Goal: Task Accomplishment & Management: Manage account settings

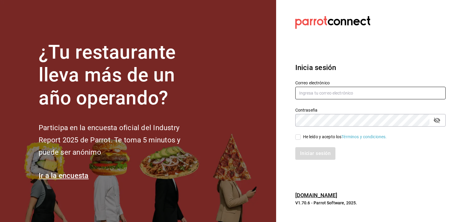
type input "info@gloriasdeli.com"
click at [298, 136] on input "He leído y acepto los Términos y condiciones." at bounding box center [297, 136] width 5 height 5
checkbox input "true"
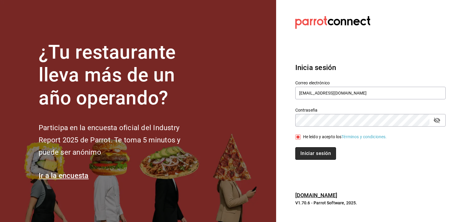
click at [310, 154] on button "Iniciar sesión" at bounding box center [315, 153] width 41 height 13
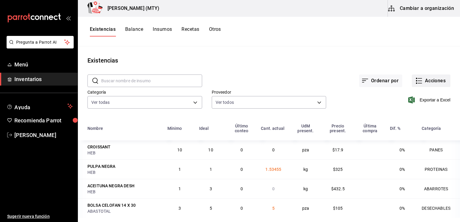
click at [415, 81] on icon "button" at bounding box center [418, 80] width 7 height 7
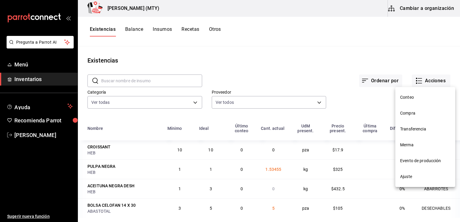
click at [411, 114] on span "Compra" at bounding box center [425, 113] width 50 height 6
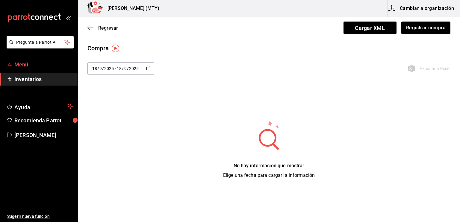
click at [40, 65] on span "Menú" at bounding box center [43, 64] width 58 height 8
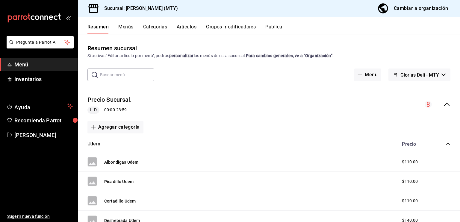
click at [183, 28] on button "Artículos" at bounding box center [187, 29] width 20 height 10
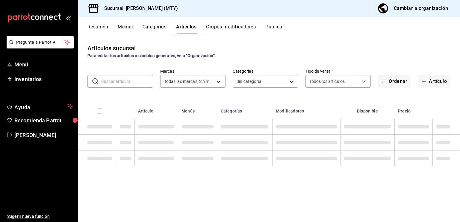
type input "6971d051-9846-4dd6-96a0-1925e9904937"
type input "7a949e4d-b435-4479-a49f-19cd1124e38d,d5c156fc-b1ec-4b3c-8e52-ad6cd9502f1f,e8ab9…"
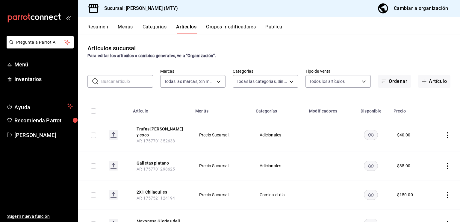
click at [152, 28] on button "Categorías" at bounding box center [155, 29] width 24 height 10
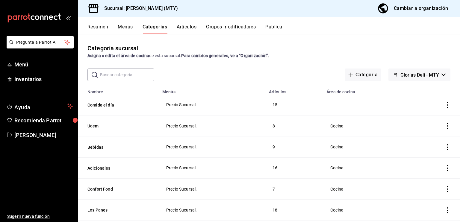
click at [228, 28] on button "Grupos modificadores" at bounding box center [231, 29] width 50 height 10
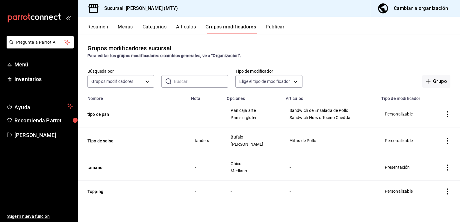
click at [275, 26] on button "Publicar" at bounding box center [275, 29] width 19 height 10
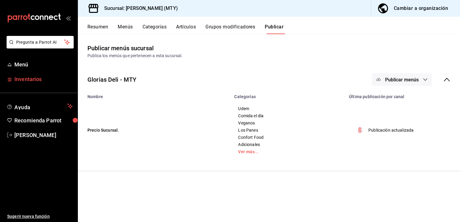
click at [21, 79] on span "Inventarios" at bounding box center [43, 79] width 58 height 8
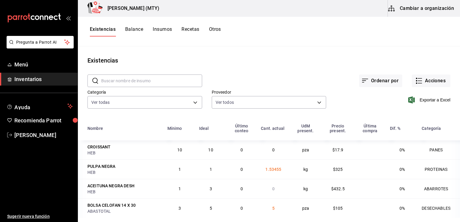
click at [134, 29] on button "Balance" at bounding box center [134, 31] width 18 height 10
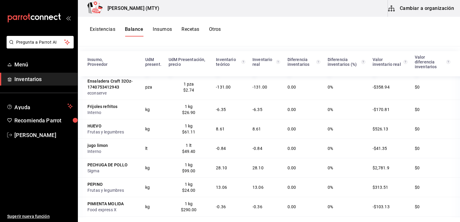
scroll to position [80, 0]
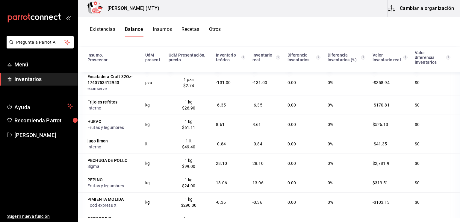
click at [93, 196] on div "PIMIENTA MOLIDA" at bounding box center [112, 199] width 51 height 6
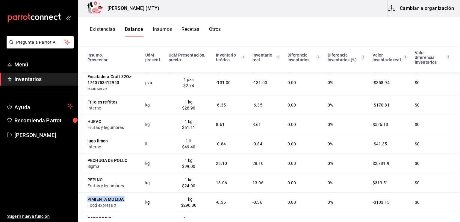
click at [93, 196] on div "PIMIENTA MOLIDA" at bounding box center [112, 199] width 51 height 6
drag, startPoint x: 93, startPoint y: 194, endPoint x: 104, endPoint y: 194, distance: 11.7
click at [104, 196] on div "PIMIENTA MOLIDA" at bounding box center [112, 199] width 51 height 6
click at [93, 196] on div "PIMIENTA MOLIDA" at bounding box center [112, 199] width 51 height 6
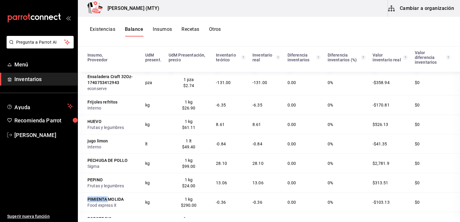
click at [93, 196] on div "PIMIENTA MOLIDA" at bounding box center [112, 199] width 51 height 6
drag, startPoint x: 93, startPoint y: 195, endPoint x: 109, endPoint y: 192, distance: 15.9
click at [109, 196] on div "PIMIENTA MOLIDA" at bounding box center [112, 199] width 51 height 6
click at [158, 31] on button "Insumos" at bounding box center [162, 31] width 19 height 10
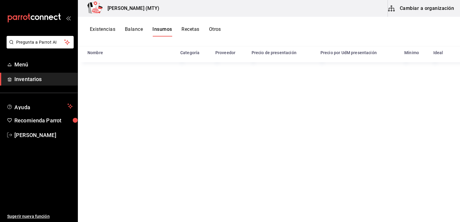
scroll to position [73, 0]
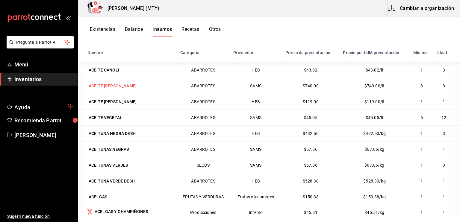
drag, startPoint x: 115, startPoint y: 85, endPoint x: 93, endPoint y: 81, distance: 21.9
click at [93, 81] on td "ACEITE DE OLIVA" at bounding box center [127, 86] width 99 height 16
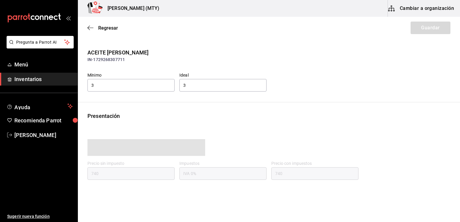
type input "740.00"
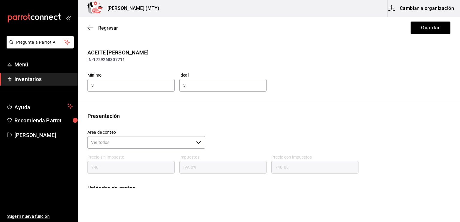
click at [101, 53] on div "ACEITE DE OLIVA" at bounding box center [268, 53] width 363 height 8
click at [89, 28] on icon "button" at bounding box center [90, 27] width 6 height 5
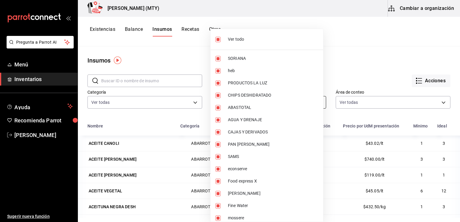
click at [319, 102] on body "Pregunta a Parrot AI Menú Inventarios Ayuda Recomienda Parrot Cesar Barrera Sug…" at bounding box center [230, 109] width 460 height 218
click at [218, 180] on input "checkbox" at bounding box center [217, 181] width 5 height 5
checkbox input "false"
type input "e9491d11-b7f5-4d2e-b952-ee98035ffa0a,df7466d9-5ce5-469a-8092-29c80d17a5cd,7b9e2…"
checkbox input "false"
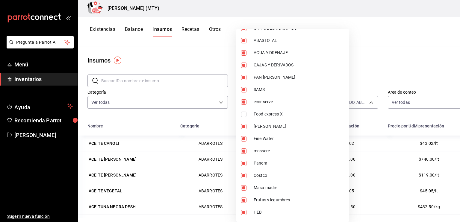
scroll to position [72, 0]
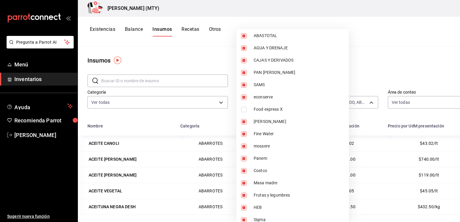
click at [244, 146] on input "checkbox" at bounding box center [243, 146] width 5 height 5
checkbox input "false"
type input "e9491d11-b7f5-4d2e-b952-ee98035ffa0a,df7466d9-5ce5-469a-8092-29c80d17a5cd,7b9e2…"
click at [244, 146] on input "checkbox" at bounding box center [243, 146] width 5 height 5
checkbox input "true"
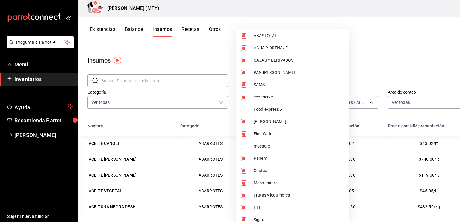
type input "e9491d11-b7f5-4d2e-b952-ee98035ffa0a,df7466d9-5ce5-469a-8092-29c80d17a5cd,7b9e2…"
click at [243, 184] on input "checkbox" at bounding box center [243, 183] width 5 height 5
checkbox input "false"
type input "e9491d11-b7f5-4d2e-b952-ee98035ffa0a,df7466d9-5ce5-469a-8092-29c80d17a5cd,7b9e2…"
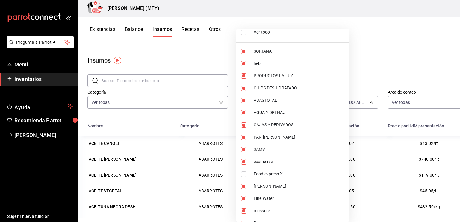
scroll to position [0, 0]
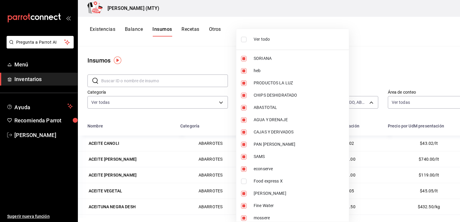
click at [242, 68] on input "checkbox" at bounding box center [243, 70] width 5 height 5
checkbox input "false"
type input "e9491d11-b7f5-4d2e-b952-ee98035ffa0a,7b9e232f-321e-4e28-b855-0abf46dfc52c,4b400…"
click at [363, 40] on div at bounding box center [230, 111] width 460 height 222
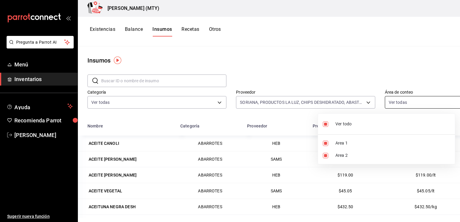
click at [391, 102] on body "Pregunta a Parrot AI Menú Inventarios Ayuda Recomienda Parrot Cesar Barrera Sug…" at bounding box center [230, 109] width 460 height 218
click at [305, 57] on div at bounding box center [230, 111] width 460 height 222
click at [319, 82] on div at bounding box center [230, 111] width 460 height 222
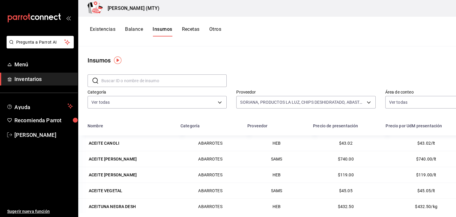
click at [109, 82] on input "text" at bounding box center [163, 81] width 125 height 12
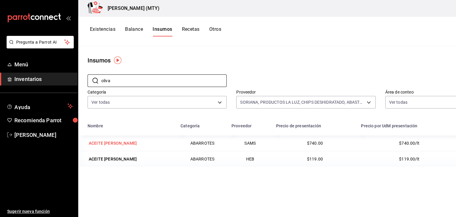
type input "oliva"
click at [103, 143] on div "ACEITE DE OLIVA" at bounding box center [113, 143] width 48 height 6
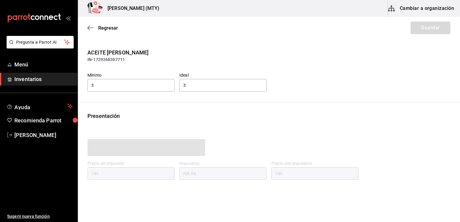
type input "740.00"
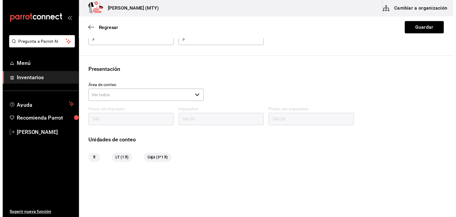
scroll to position [61, 0]
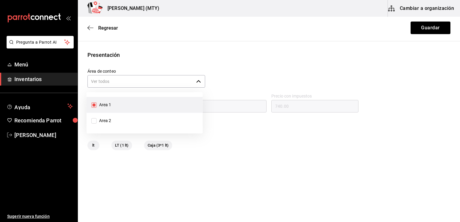
click at [197, 80] on icon "button" at bounding box center [198, 81] width 5 height 5
click at [95, 105] on input "Area 1" at bounding box center [93, 104] width 5 height 5
checkbox input "false"
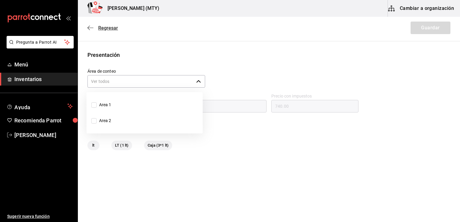
click at [92, 26] on icon "button" at bounding box center [90, 27] width 6 height 5
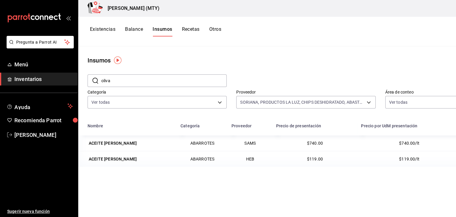
click at [116, 84] on input "oliva" at bounding box center [163, 81] width 125 height 12
type input "o"
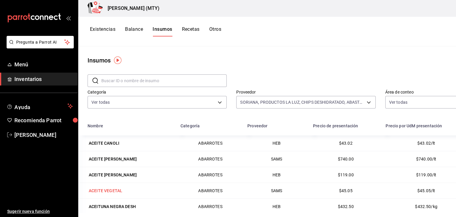
click at [104, 191] on div "ACEITE VEGETAL" at bounding box center [106, 191] width 34 height 6
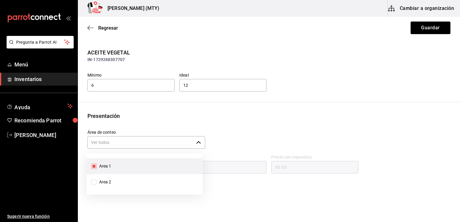
click at [196, 142] on icon "button" at bounding box center [198, 142] width 5 height 5
click at [92, 167] on input "Area 1" at bounding box center [93, 166] width 5 height 5
checkbox input "false"
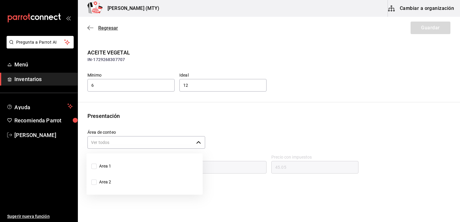
click at [90, 28] on icon "button" at bounding box center [90, 27] width 6 height 5
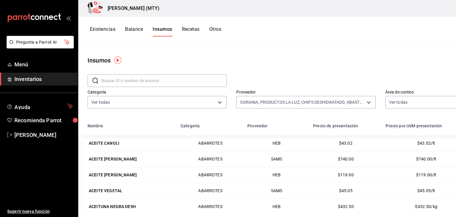
click at [454, 214] on td "$432.50/kg" at bounding box center [426, 207] width 88 height 16
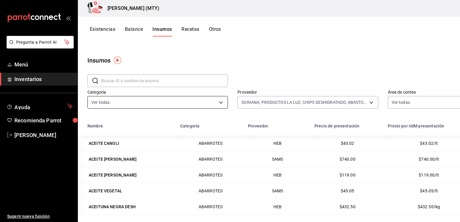
click at [115, 103] on body "Pregunta a Parrot AI Menú Inventarios Ayuda Recomienda Parrot Cesar Barrera Sug…" at bounding box center [230, 109] width 460 height 218
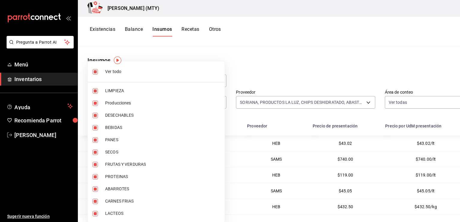
click at [249, 50] on div at bounding box center [230, 111] width 460 height 222
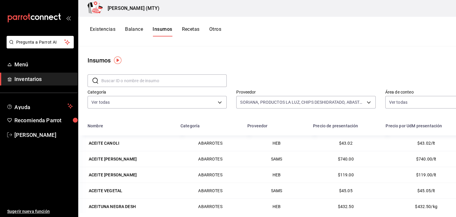
click at [105, 81] on input "text" at bounding box center [163, 81] width 125 height 12
click at [134, 27] on button "Balance" at bounding box center [134, 31] width 18 height 10
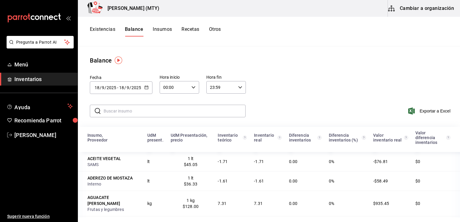
click at [165, 29] on button "Insumos" at bounding box center [162, 31] width 19 height 10
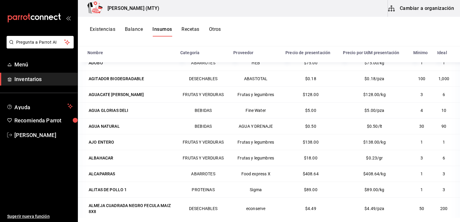
scroll to position [246, 0]
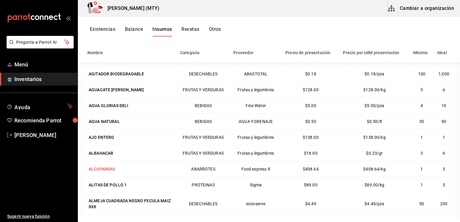
click at [110, 166] on div "ALCAPARRAS" at bounding box center [102, 169] width 27 height 6
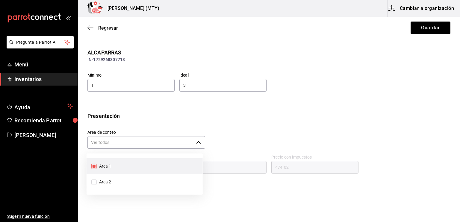
click at [113, 141] on input "Área de conteo" at bounding box center [140, 142] width 106 height 13
click at [94, 164] on input "Area 1" at bounding box center [93, 166] width 5 height 5
checkbox input "false"
click at [89, 28] on icon "button" at bounding box center [90, 27] width 6 height 5
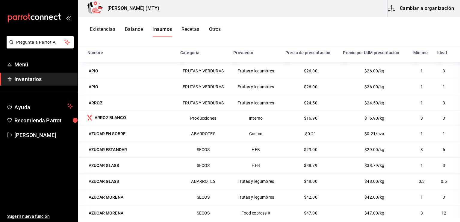
scroll to position [455, 0]
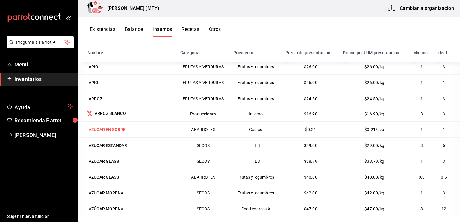
click at [104, 127] on div "AZUCAR EN SOBRE" at bounding box center [107, 130] width 37 height 6
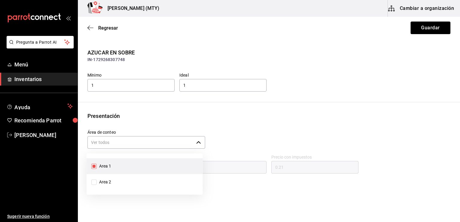
click at [139, 144] on input "Área de conteo" at bounding box center [140, 142] width 106 height 13
click at [93, 166] on input "Area 1" at bounding box center [93, 166] width 5 height 5
checkbox input "false"
click at [89, 28] on icon "button" at bounding box center [90, 27] width 6 height 5
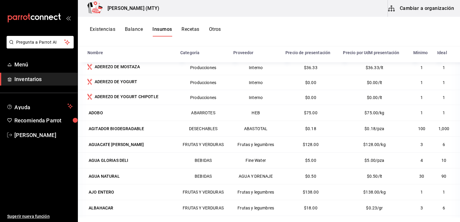
scroll to position [204, 0]
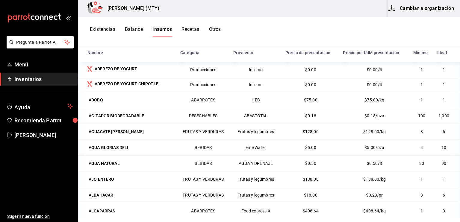
click at [450, 215] on td "3" at bounding box center [447, 211] width 26 height 16
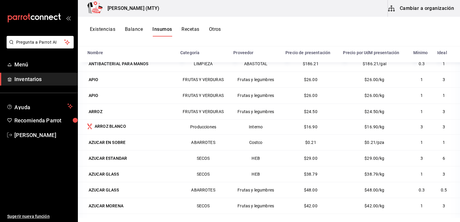
scroll to position [443, 0]
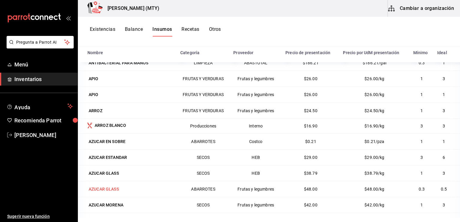
click at [109, 186] on div "AZUCAR GLASS" at bounding box center [104, 189] width 30 height 6
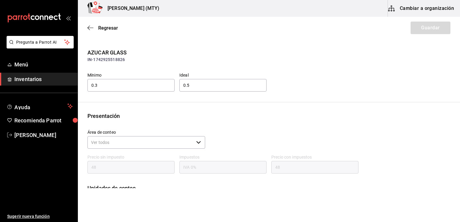
type input "48.00"
click at [200, 142] on div "​" at bounding box center [146, 142] width 118 height 13
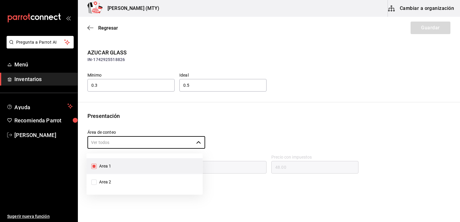
click at [94, 166] on input "Area 1" at bounding box center [93, 166] width 5 height 5
checkbox input "false"
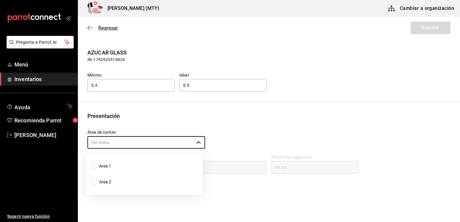
click at [90, 28] on icon "button" at bounding box center [90, 27] width 6 height 5
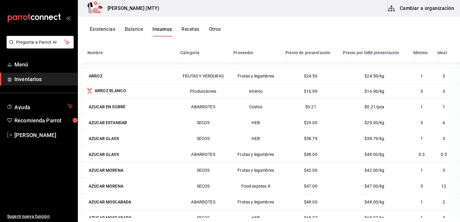
scroll to position [479, 0]
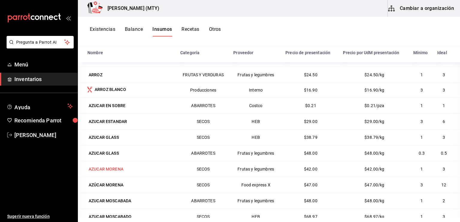
click at [113, 166] on div "AZUCAR MORENA" at bounding box center [106, 169] width 35 height 6
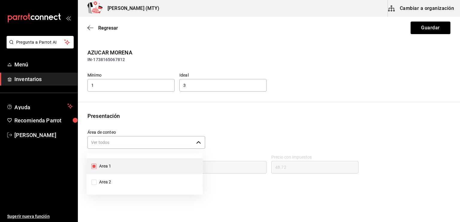
click at [94, 146] on input "Área de conteo" at bounding box center [140, 142] width 106 height 13
click at [95, 167] on input "Area 1" at bounding box center [93, 166] width 5 height 5
checkbox input "false"
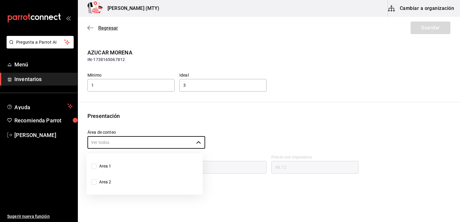
drag, startPoint x: 95, startPoint y: 167, endPoint x: 104, endPoint y: 29, distance: 138.1
click at [104, 29] on body "Pregunta a Parrot AI Menú Inventarios Ayuda Recomienda Parrot Cesar Barrera Sug…" at bounding box center [230, 94] width 460 height 188
click at [89, 27] on icon "button" at bounding box center [90, 27] width 6 height 5
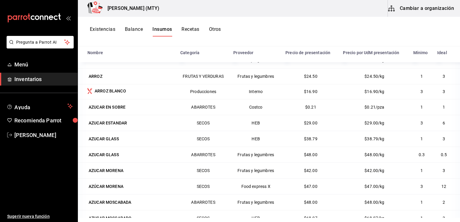
scroll to position [479, 0]
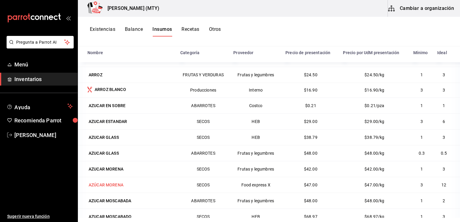
click at [91, 182] on div "AZÚCAR MORENA" at bounding box center [106, 185] width 35 height 6
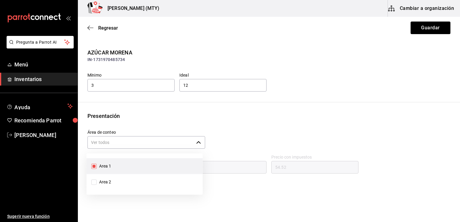
click at [197, 143] on icon "button" at bounding box center [198, 142] width 5 height 5
click at [93, 166] on input "Area 1" at bounding box center [93, 166] width 5 height 5
checkbox input "false"
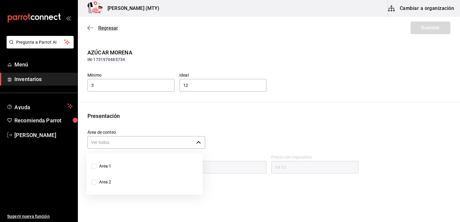
click at [89, 29] on icon "button" at bounding box center [88, 28] width 2 height 4
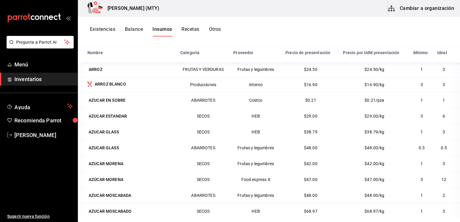
scroll to position [491, 0]
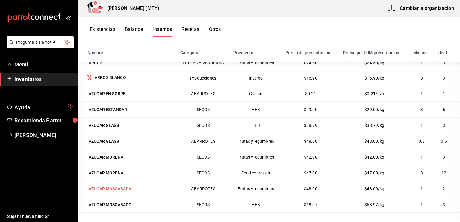
click at [123, 186] on div "AZUCAR MOSCABADA" at bounding box center [110, 189] width 43 height 6
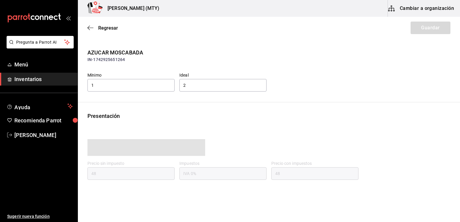
type input "48.00"
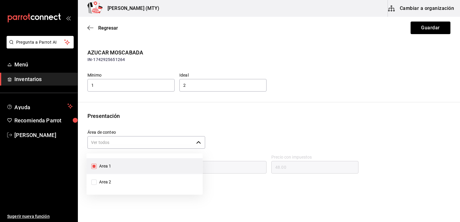
click at [198, 143] on icon "button" at bounding box center [198, 142] width 4 height 2
click at [93, 167] on input "Area 1" at bounding box center [93, 166] width 5 height 5
checkbox input "false"
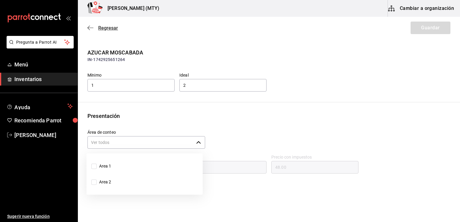
click at [90, 28] on icon "button" at bounding box center [90, 27] width 6 height 5
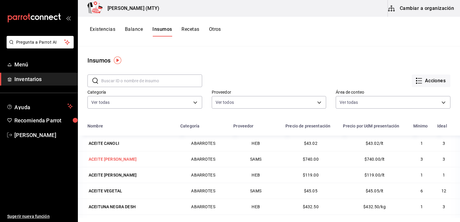
click at [98, 159] on div "ACEITE DE OLIVA" at bounding box center [113, 159] width 48 height 6
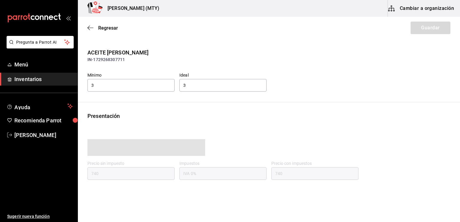
type input "740.00"
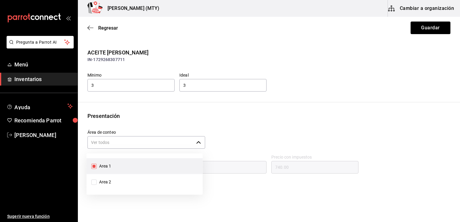
click at [199, 143] on icon "button" at bounding box center [198, 142] width 5 height 5
click at [141, 161] on li "Area 1" at bounding box center [145, 166] width 116 height 16
checkbox input "false"
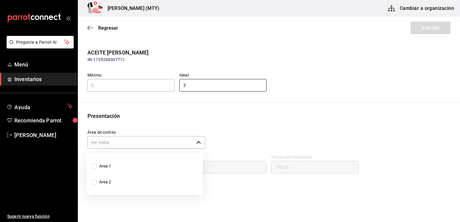
click at [189, 87] on input "3" at bounding box center [222, 85] width 87 height 13
click at [176, 120] on div "Presentación" at bounding box center [268, 116] width 363 height 8
drag, startPoint x: 176, startPoint y: 120, endPoint x: 238, endPoint y: 133, distance: 63.4
click at [238, 133] on div "Presentación Área de conteo ​ Precio sin impuesto 740 Impuestos IVA 0% Precio c…" at bounding box center [269, 161] width 382 height 99
click at [238, 133] on div "Área de conteo ​" at bounding box center [267, 137] width 368 height 25
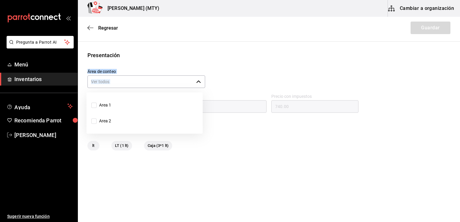
scroll to position [61, 0]
click at [97, 147] on span "lt" at bounding box center [93, 146] width 9 height 6
click at [125, 147] on span "LT (1 lt)" at bounding box center [121, 146] width 21 height 6
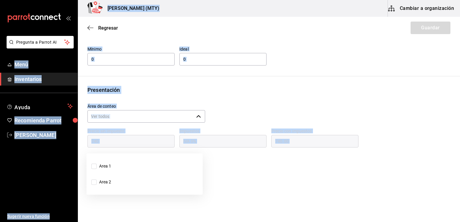
scroll to position [0, 0]
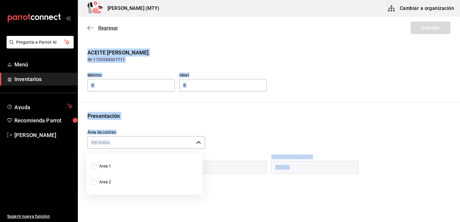
drag, startPoint x: 158, startPoint y: 146, endPoint x: 89, endPoint y: 27, distance: 138.0
click at [89, 27] on main "Regresar Guardar ACEITE DE OLIVA IN-1729268307711 Mínimo Ideal Presentación Áre…" at bounding box center [269, 133] width 382 height 233
click at [89, 27] on icon "button" at bounding box center [90, 27] width 6 height 5
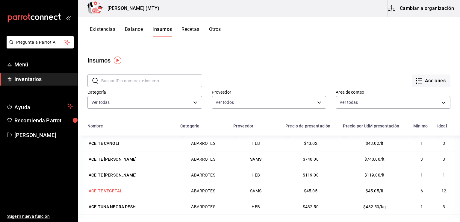
click at [114, 189] on div "ACEITE VEGETAL" at bounding box center [106, 191] width 34 height 6
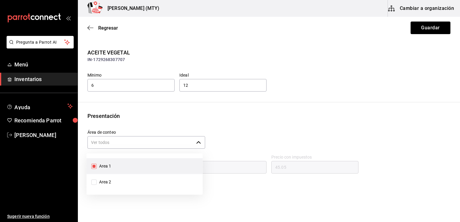
click at [196, 143] on icon "button" at bounding box center [198, 142] width 5 height 5
click at [89, 26] on icon "button" at bounding box center [90, 27] width 6 height 5
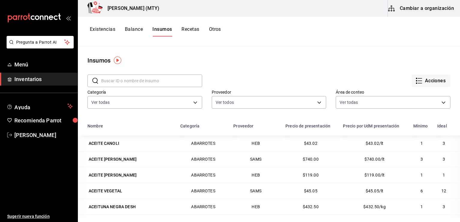
click at [212, 28] on button "Otros" at bounding box center [215, 31] width 12 height 10
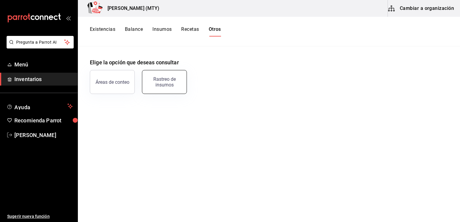
click at [173, 88] on button "Rastreo de insumos" at bounding box center [164, 82] width 45 height 24
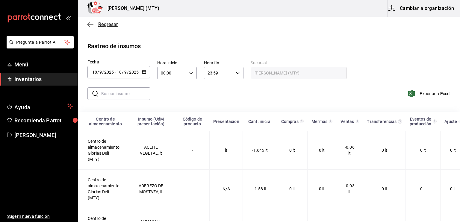
click at [93, 23] on icon "button" at bounding box center [90, 24] width 6 height 5
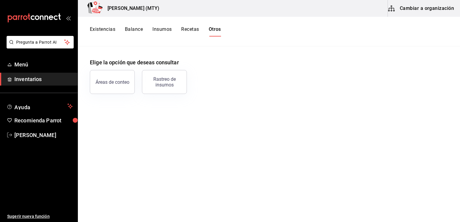
click at [35, 79] on span "Inventarios" at bounding box center [43, 79] width 58 height 8
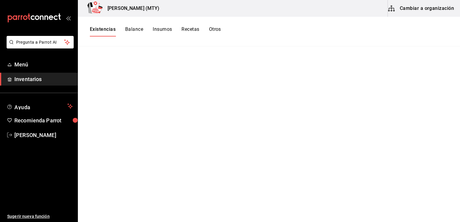
click at [36, 81] on span "Inventarios" at bounding box center [43, 79] width 58 height 8
click at [419, 10] on button "Cambiar a organización" at bounding box center [421, 8] width 67 height 17
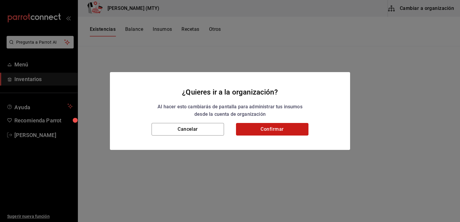
click at [279, 132] on button "Confirmar" at bounding box center [272, 129] width 72 height 13
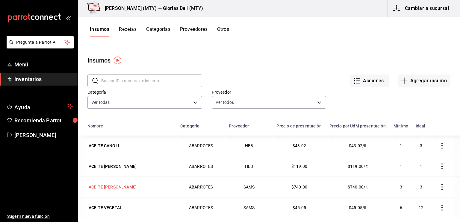
click at [106, 190] on div "ACEITE DE OLIVA" at bounding box center [113, 187] width 48 height 6
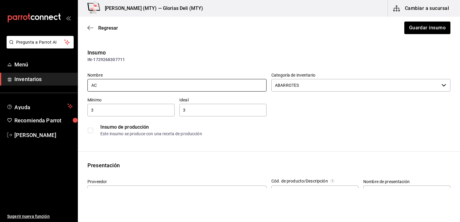
type input "A"
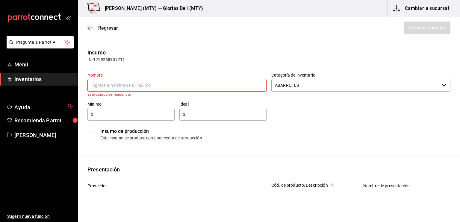
click at [116, 120] on div "3 ​" at bounding box center [130, 114] width 87 height 13
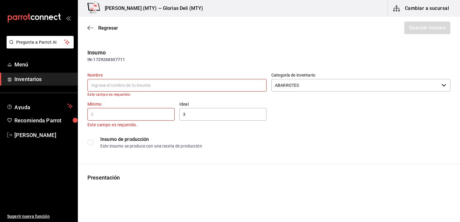
click at [207, 117] on input "3" at bounding box center [222, 114] width 87 height 7
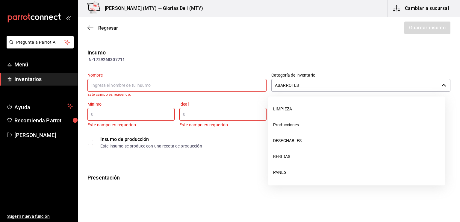
scroll to position [63, 0]
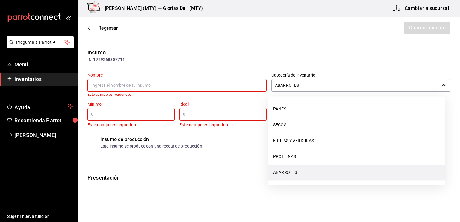
click at [298, 82] on input "ABARROTES" at bounding box center [355, 85] width 168 height 13
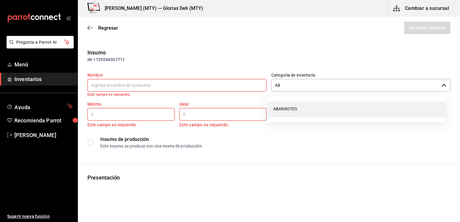
type input "A"
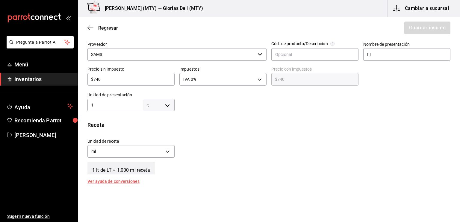
scroll to position [152, 0]
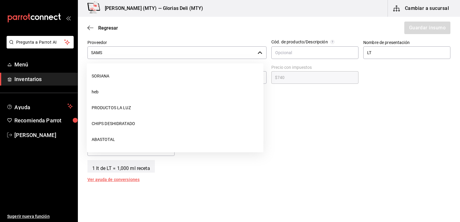
click at [152, 52] on input "SAMS" at bounding box center [171, 52] width 168 height 13
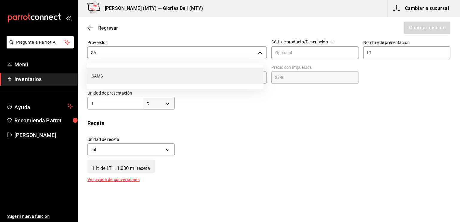
type input "S"
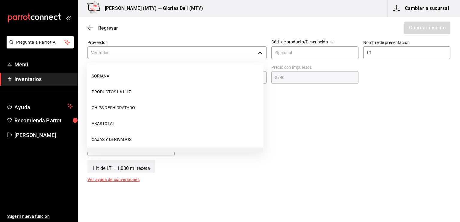
scroll to position [0, 0]
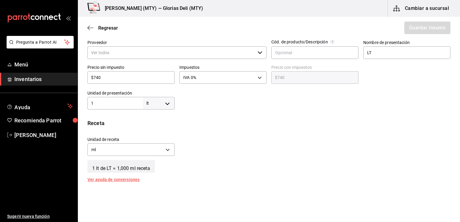
click at [308, 138] on div "Unidad de receta ml MILLILITER Factor de conversión 1,000 ​" at bounding box center [267, 145] width 368 height 26
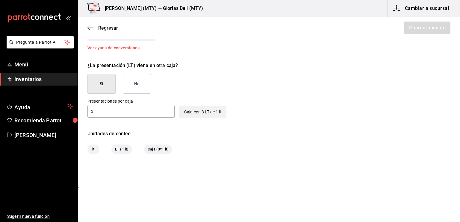
scroll to position [284, 0]
click at [153, 150] on span "Caja (3*1 lt)" at bounding box center [158, 149] width 28 height 6
drag, startPoint x: 153, startPoint y: 150, endPoint x: 116, endPoint y: 149, distance: 36.8
click at [116, 149] on div "lt LT (1 lt) Caja (3*1 lt)" at bounding box center [268, 149] width 363 height 10
click at [116, 149] on span "LT (1 lt)" at bounding box center [121, 149] width 21 height 6
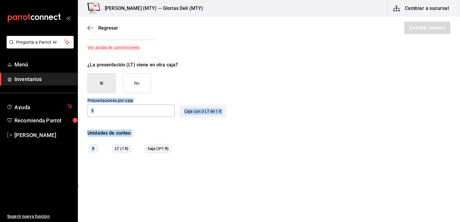
drag, startPoint x: 94, startPoint y: 145, endPoint x: 165, endPoint y: 95, distance: 87.1
drag, startPoint x: 165, startPoint y: 95, endPoint x: 141, endPoint y: 82, distance: 27.5
click at [141, 82] on button "No" at bounding box center [137, 83] width 28 height 20
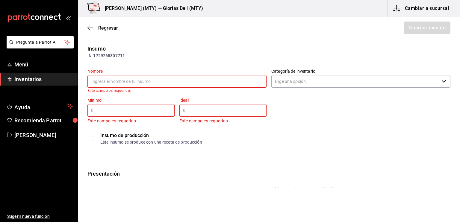
scroll to position [0, 0]
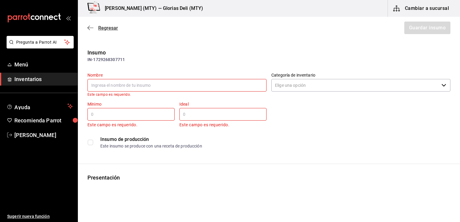
click at [89, 27] on icon "button" at bounding box center [90, 27] width 6 height 5
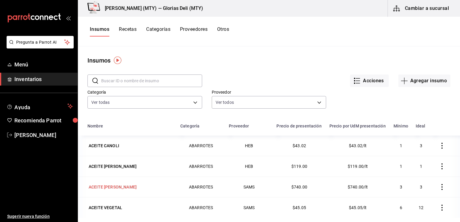
click at [114, 190] on div "ACEITE DE OLIVA" at bounding box center [113, 187] width 48 height 6
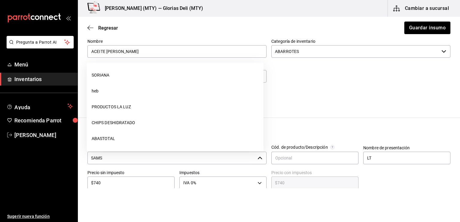
scroll to position [63, 0]
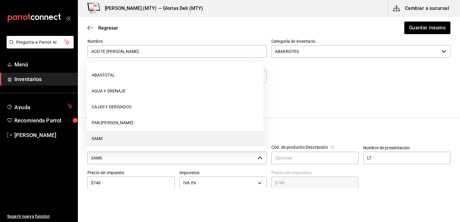
click at [258, 158] on icon "button" at bounding box center [260, 158] width 4 height 2
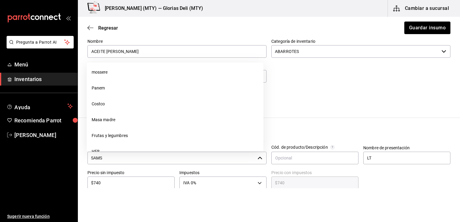
scroll to position [219, 0]
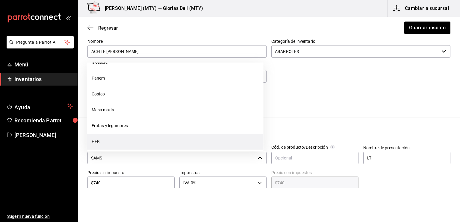
click at [108, 140] on li "HEB" at bounding box center [175, 142] width 177 height 16
type input "HEB"
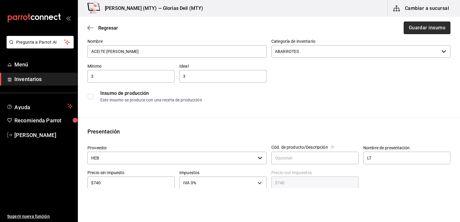
click at [428, 28] on button "Guardar insumo" at bounding box center [427, 28] width 47 height 13
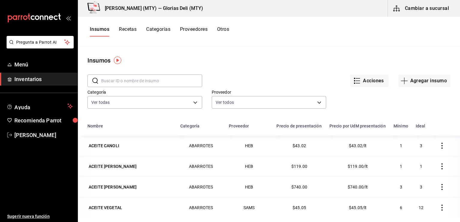
click at [439, 190] on icon "button" at bounding box center [442, 187] width 6 height 6
click at [416, 190] on span "Eliminar" at bounding box center [414, 192] width 15 height 5
click at [439, 190] on icon "button" at bounding box center [442, 187] width 6 height 6
click at [410, 193] on span "Eliminar" at bounding box center [414, 192] width 15 height 5
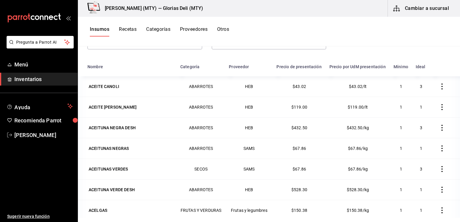
scroll to position [72, 0]
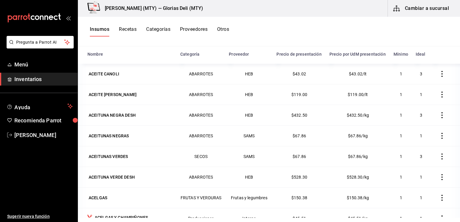
click at [441, 139] on icon "button" at bounding box center [441, 136] width 1 height 6
click at [417, 141] on span "Eliminar" at bounding box center [414, 141] width 15 height 5
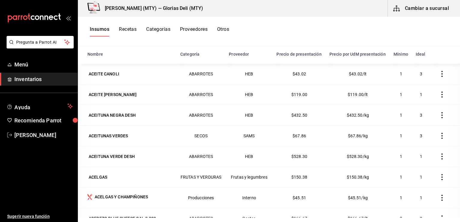
click at [439, 139] on icon "button" at bounding box center [442, 136] width 6 height 6
click at [415, 139] on span "Eliminar" at bounding box center [414, 141] width 15 height 5
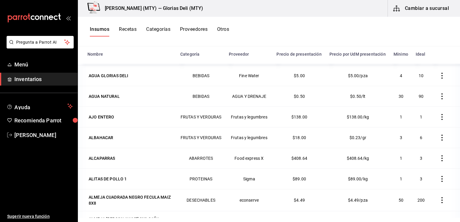
scroll to position [299, 0]
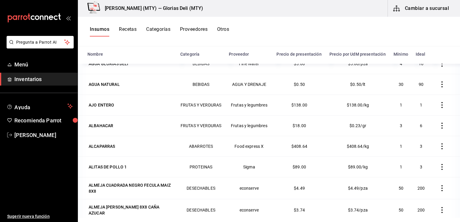
click at [439, 149] on icon "button" at bounding box center [442, 146] width 6 height 6
click at [413, 152] on span "Eliminar" at bounding box center [414, 150] width 15 height 5
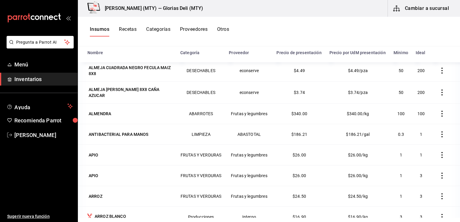
scroll to position [395, 0]
click at [439, 178] on icon "button" at bounding box center [442, 175] width 6 height 6
click at [415, 179] on span "Eliminar" at bounding box center [414, 177] width 15 height 5
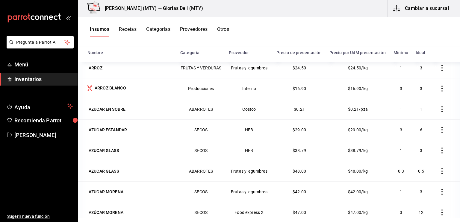
scroll to position [503, 0]
click at [441, 109] on icon "button" at bounding box center [441, 109] width 1 height 6
click at [418, 111] on span "Eliminar" at bounding box center [414, 111] width 15 height 5
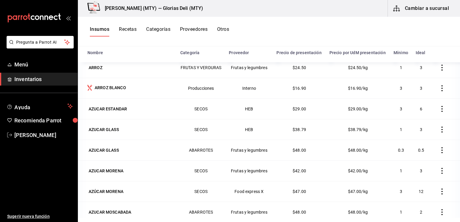
click at [439, 151] on icon "button" at bounding box center [442, 150] width 6 height 6
click at [419, 149] on span "Eliminar" at bounding box center [410, 152] width 26 height 7
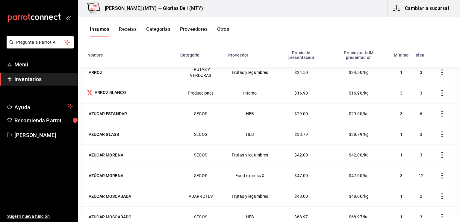
click at [439, 153] on icon "button" at bounding box center [442, 155] width 6 height 6
click at [417, 153] on span "Eliminar" at bounding box center [414, 152] width 15 height 5
click at [439, 153] on icon "button" at bounding box center [442, 155] width 6 height 6
click at [416, 156] on span "Eliminar" at bounding box center [410, 152] width 26 height 7
click at [439, 152] on icon "button" at bounding box center [442, 155] width 6 height 6
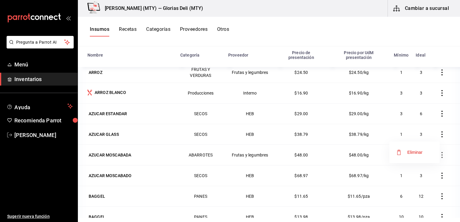
click at [418, 154] on span "Eliminar" at bounding box center [414, 152] width 15 height 5
click at [439, 194] on icon "button" at bounding box center [442, 196] width 6 height 6
click at [415, 193] on span "Eliminar" at bounding box center [414, 193] width 15 height 5
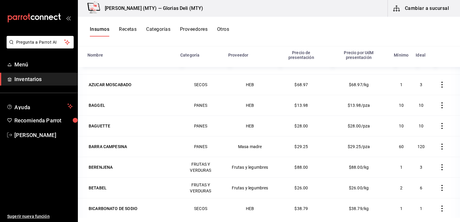
scroll to position [575, 0]
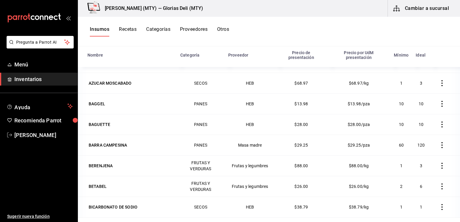
click at [439, 142] on icon "button" at bounding box center [442, 145] width 6 height 6
click at [412, 141] on span "Eliminar" at bounding box center [414, 142] width 15 height 5
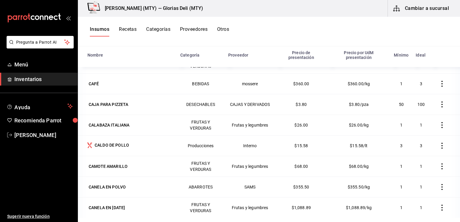
scroll to position [827, 0]
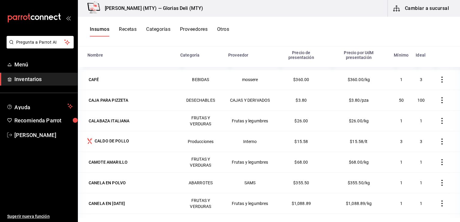
click at [439, 181] on icon "button" at bounding box center [442, 183] width 6 height 6
click at [415, 176] on span "Eliminar" at bounding box center [410, 179] width 26 height 7
click at [439, 181] on icon "button" at bounding box center [442, 183] width 6 height 6
click at [414, 176] on span "Eliminar" at bounding box center [410, 179] width 26 height 7
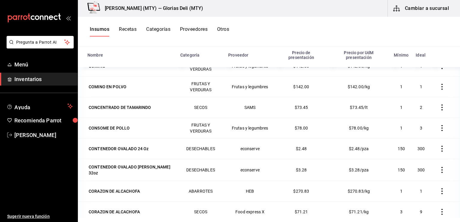
scroll to position [1673, 0]
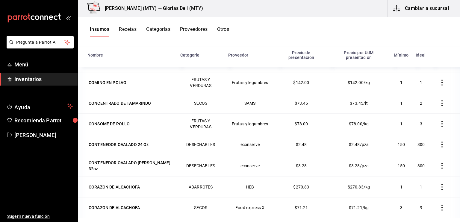
click at [441, 205] on icon "button" at bounding box center [441, 208] width 1 height 6
click at [412, 198] on span "Eliminar" at bounding box center [414, 198] width 15 height 5
click at [420, 205] on span "3" at bounding box center [421, 207] width 2 height 5
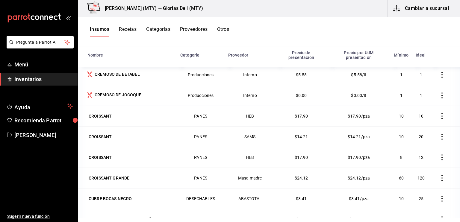
scroll to position [1913, 0]
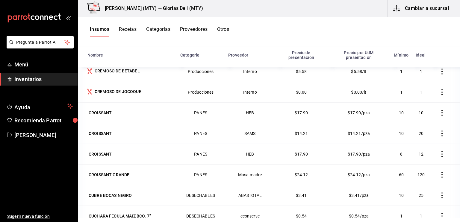
click at [435, 168] on button "button" at bounding box center [441, 174] width 13 height 13
click at [420, 165] on span "Eliminar" at bounding box center [414, 164] width 15 height 5
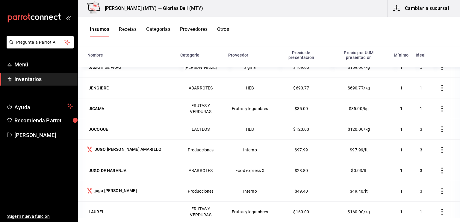
scroll to position [2715, 0]
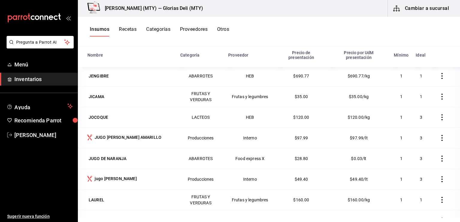
click at [439, 156] on icon "button" at bounding box center [442, 159] width 6 height 6
click at [419, 143] on span "Eliminar" at bounding box center [414, 145] width 15 height 5
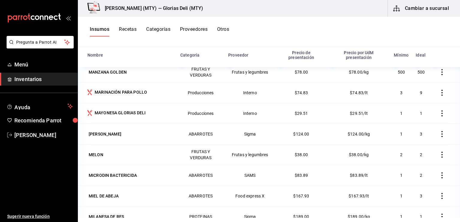
scroll to position [3218, 0]
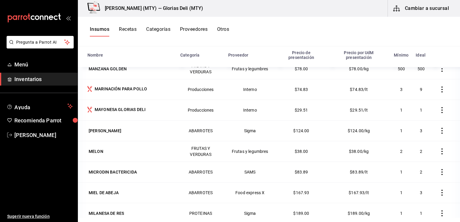
click at [439, 190] on icon "button" at bounding box center [442, 193] width 6 height 6
click at [417, 177] on span "Eliminar" at bounding box center [414, 177] width 15 height 5
click at [417, 182] on td "1" at bounding box center [421, 192] width 18 height 21
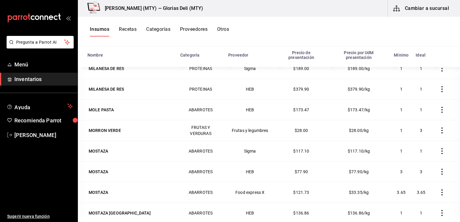
scroll to position [3350, 0]
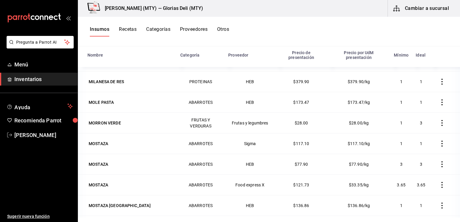
click at [439, 182] on icon "button" at bounding box center [442, 185] width 6 height 6
click at [418, 167] on span "Eliminar" at bounding box center [414, 169] width 15 height 5
click at [439, 203] on icon "button" at bounding box center [442, 206] width 6 height 6
click at [417, 192] on span "Eliminar" at bounding box center [414, 189] width 15 height 5
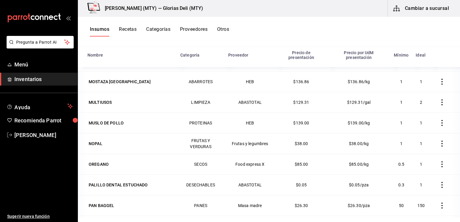
scroll to position [3458, 0]
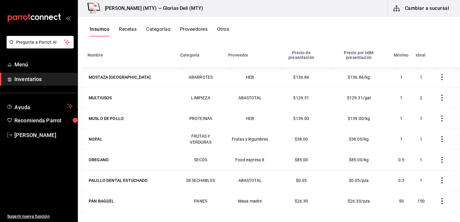
click at [439, 157] on icon "button" at bounding box center [442, 160] width 6 height 6
click at [418, 143] on span "Eliminar" at bounding box center [414, 143] width 15 height 5
click at [441, 178] on icon "button" at bounding box center [441, 181] width 1 height 6
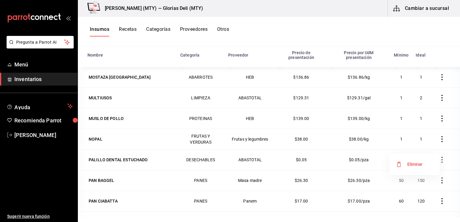
click at [415, 163] on span "Eliminar" at bounding box center [414, 164] width 15 height 5
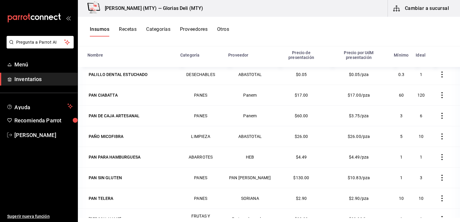
scroll to position [3554, 0]
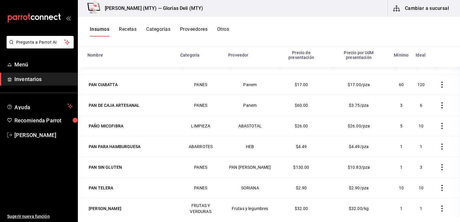
click at [439, 144] on icon "button" at bounding box center [442, 147] width 6 height 6
click at [418, 128] on span "Eliminar" at bounding box center [414, 130] width 15 height 5
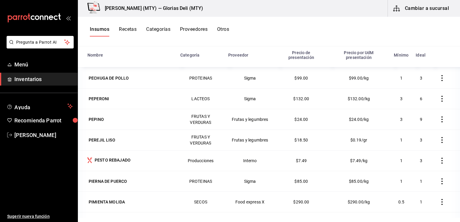
scroll to position [3722, 0]
click at [439, 199] on icon "button" at bounding box center [442, 202] width 6 height 6
click at [417, 189] on span "Eliminar" at bounding box center [414, 189] width 15 height 5
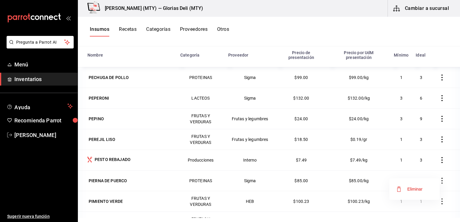
click at [421, 188] on span "Eliminar" at bounding box center [414, 189] width 15 height 5
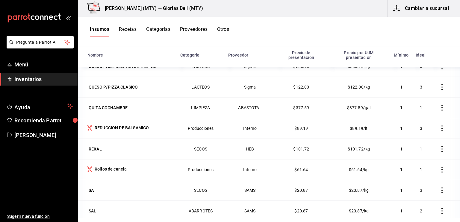
scroll to position [4333, 0]
click at [439, 187] on icon "button" at bounding box center [442, 190] width 6 height 6
click at [414, 176] on span "Eliminar" at bounding box center [414, 176] width 15 height 5
click at [439, 187] on icon "button" at bounding box center [442, 190] width 6 height 6
click at [425, 175] on li "Eliminar" at bounding box center [414, 176] width 50 height 17
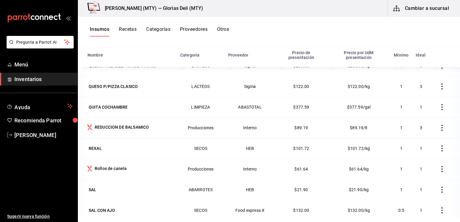
click at [439, 208] on icon "button" at bounding box center [442, 211] width 6 height 6
click at [413, 194] on span "Eliminar" at bounding box center [414, 196] width 15 height 5
click at [439, 208] on icon "button" at bounding box center [442, 211] width 6 height 6
click at [420, 197] on span "Eliminar" at bounding box center [414, 196] width 15 height 5
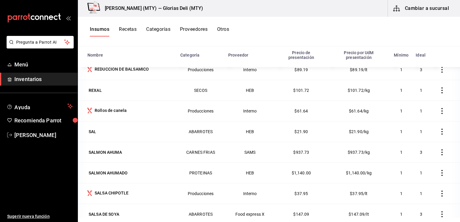
scroll to position [4392, 0]
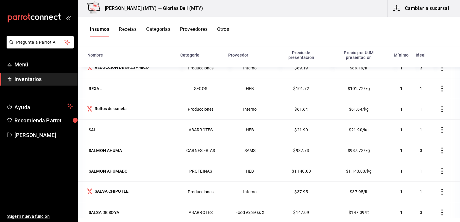
click at [439, 210] on icon "button" at bounding box center [442, 213] width 6 height 6
click at [418, 199] on span "Eliminar" at bounding box center [414, 198] width 15 height 5
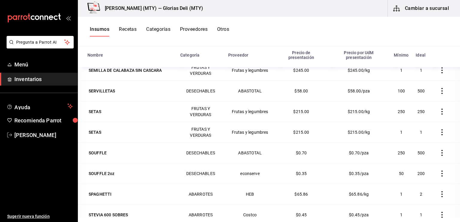
scroll to position [4680, 0]
click at [439, 211] on icon "button" at bounding box center [442, 214] width 6 height 6
click at [405, 200] on span "Eliminar" at bounding box center [410, 199] width 26 height 7
click at [439, 129] on icon "button" at bounding box center [442, 132] width 6 height 6
click at [416, 117] on span "Eliminar" at bounding box center [414, 117] width 15 height 5
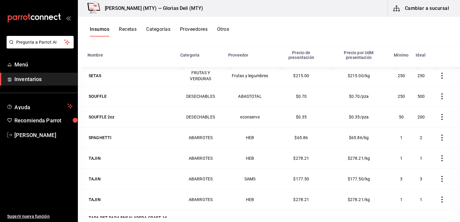
scroll to position [4716, 0]
click at [439, 175] on icon "button" at bounding box center [442, 178] width 6 height 6
click at [411, 163] on span "Eliminar" at bounding box center [414, 163] width 15 height 5
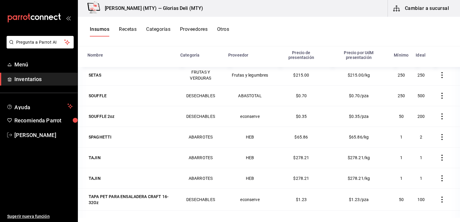
click at [439, 155] on icon "button" at bounding box center [442, 158] width 6 height 6
click at [413, 143] on span "Eliminar" at bounding box center [414, 142] width 15 height 5
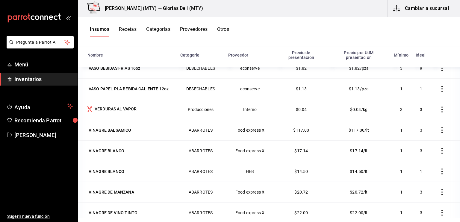
scroll to position [5303, 0]
click at [439, 189] on icon "button" at bounding box center [442, 192] width 6 height 6
click at [412, 173] on span "Eliminar" at bounding box center [414, 175] width 15 height 5
click at [439, 189] on icon "button" at bounding box center [442, 192] width 6 height 6
click at [416, 175] on span "Eliminar" at bounding box center [414, 175] width 15 height 5
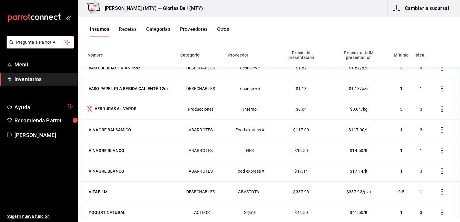
click at [441, 168] on icon "button" at bounding box center [441, 171] width 1 height 6
click at [412, 152] on span "Eliminar" at bounding box center [410, 154] width 26 height 7
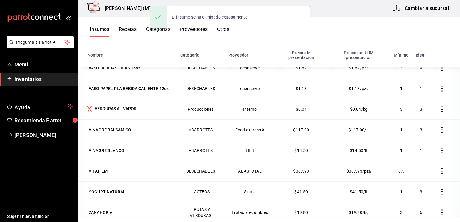
scroll to position [5294, 0]
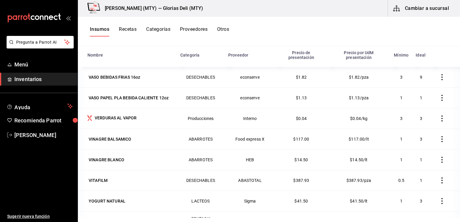
click at [28, 77] on span "Inventarios" at bounding box center [43, 79] width 58 height 8
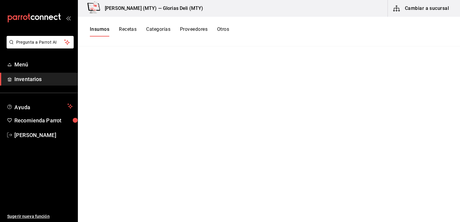
click at [48, 77] on span "Inventarios" at bounding box center [43, 79] width 58 height 8
